Goal: Task Accomplishment & Management: Manage account settings

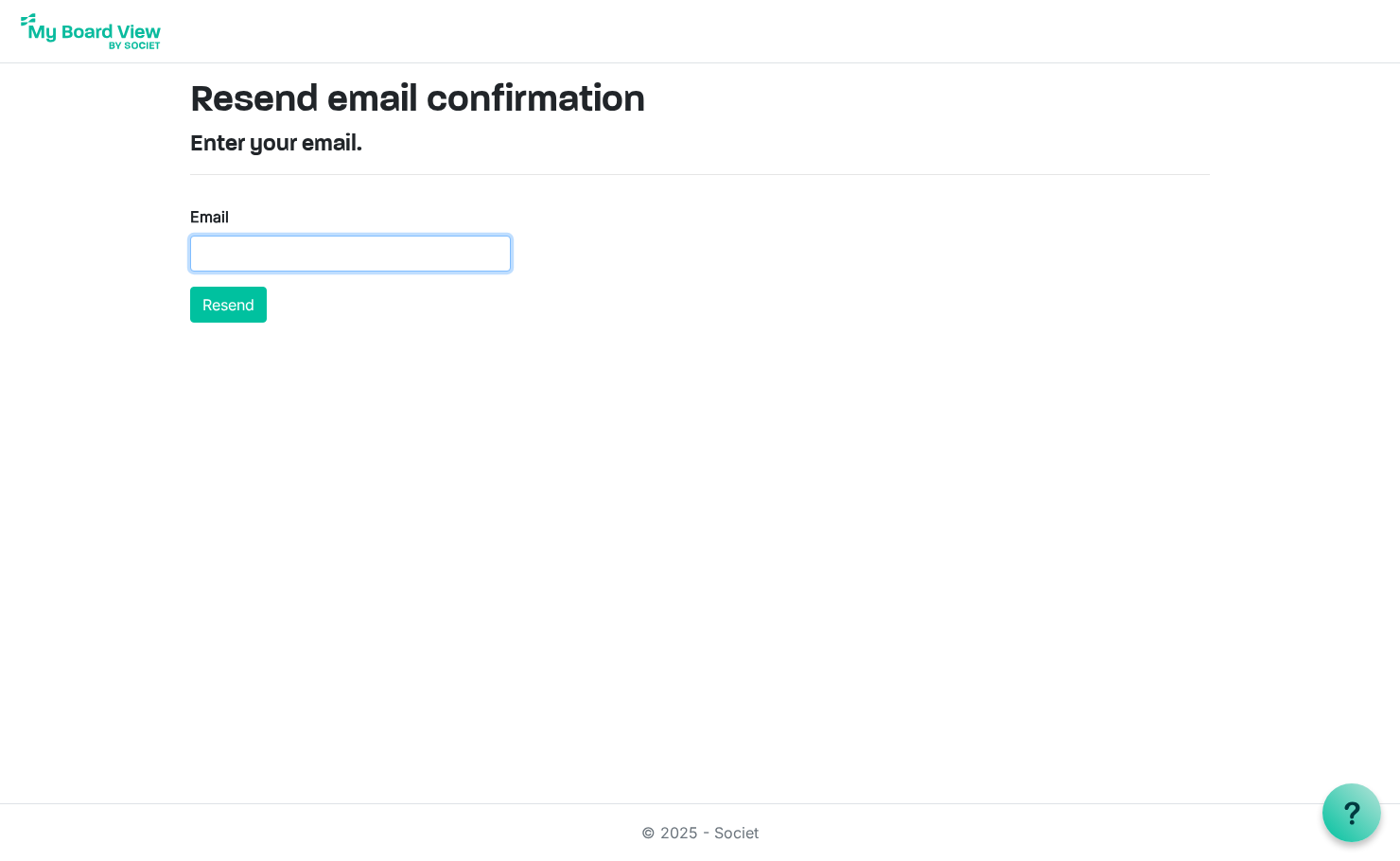
click at [335, 257] on input "Email" at bounding box center [351, 254] width 320 height 36
paste input "[PERSON_NAME][EMAIL_ADDRESS][PERSON_NAME][DOMAIN_NAME]"
click at [300, 247] on input "[PERSON_NAME][EMAIL_ADDRESS][PERSON_NAME][DOMAIN_NAME]" at bounding box center [351, 254] width 320 height 36
type input "[PERSON_NAME][EMAIL_ADDRESS][PERSON_NAME][DOMAIN_NAME]"
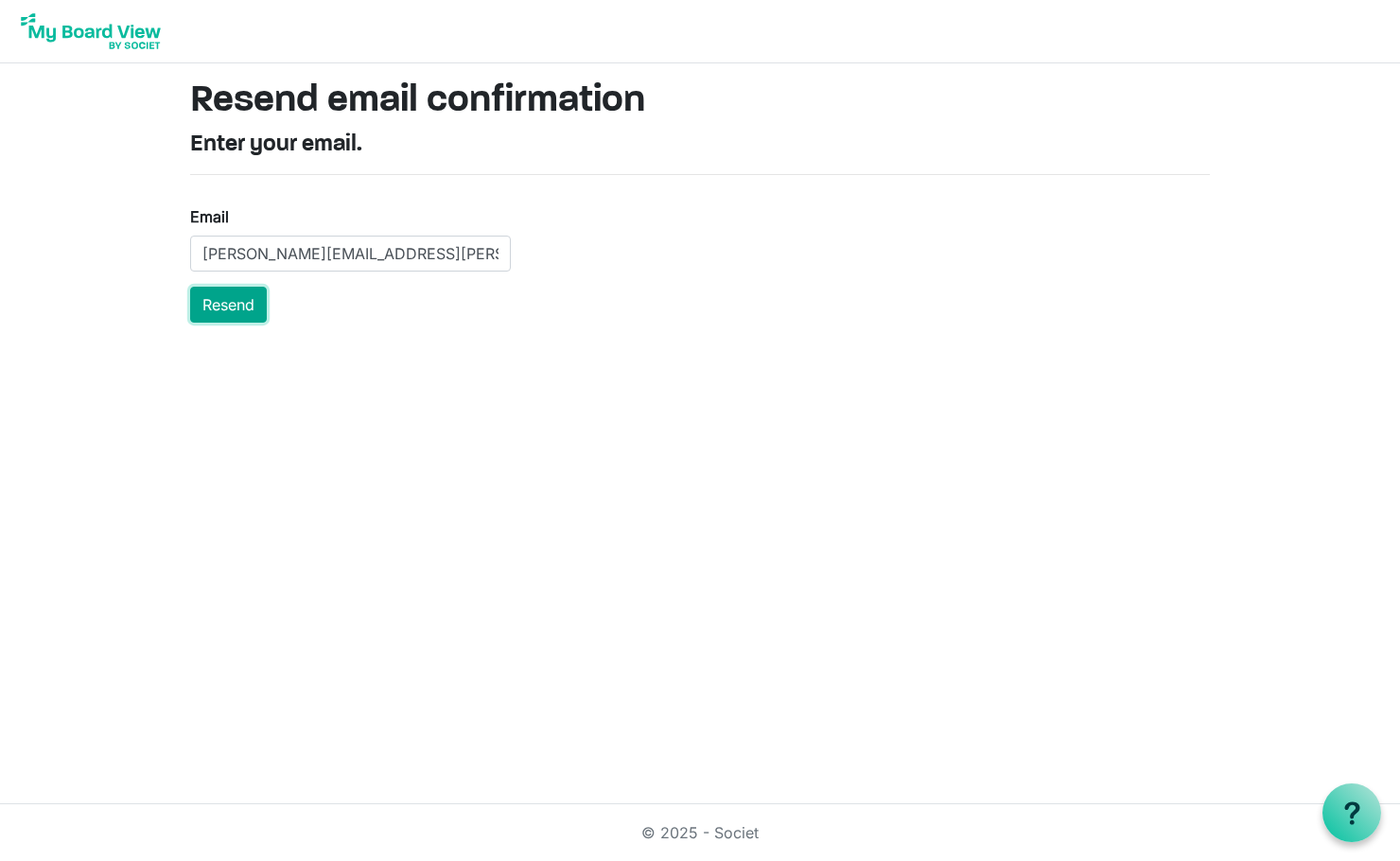
click at [225, 301] on button "Resend" at bounding box center [228, 304] width 77 height 36
